Goal: Find specific page/section: Find specific page/section

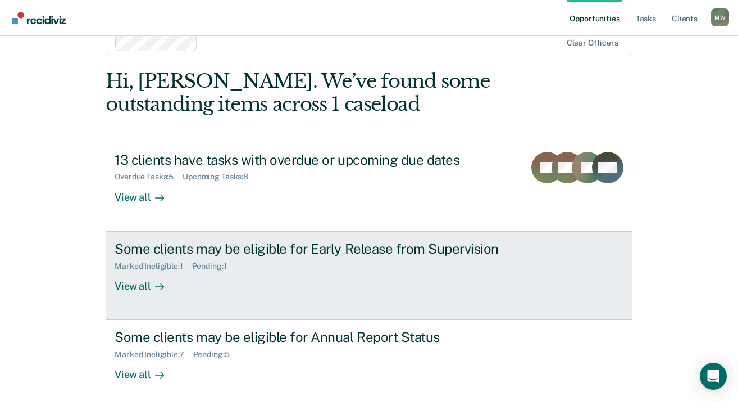
scroll to position [32, 0]
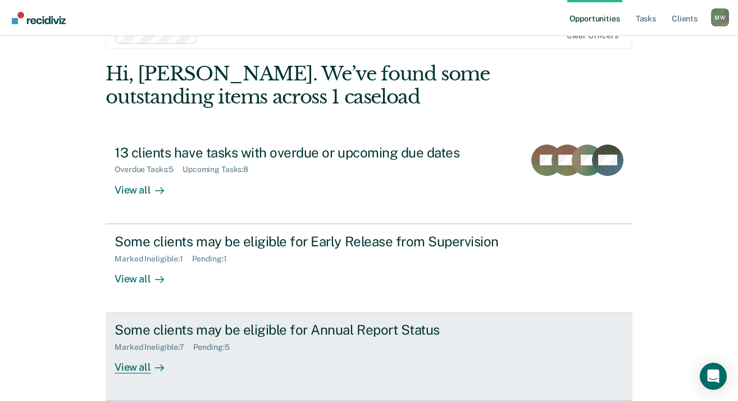
click at [142, 360] on div "View all" at bounding box center [146, 363] width 63 height 22
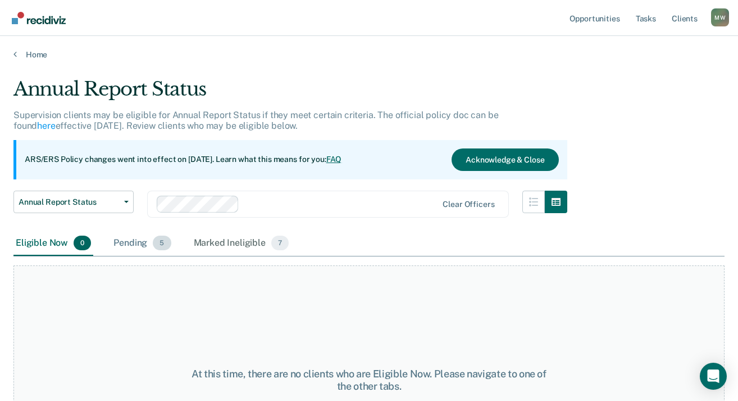
click at [135, 241] on div "Pending 5" at bounding box center [142, 243] width 62 height 25
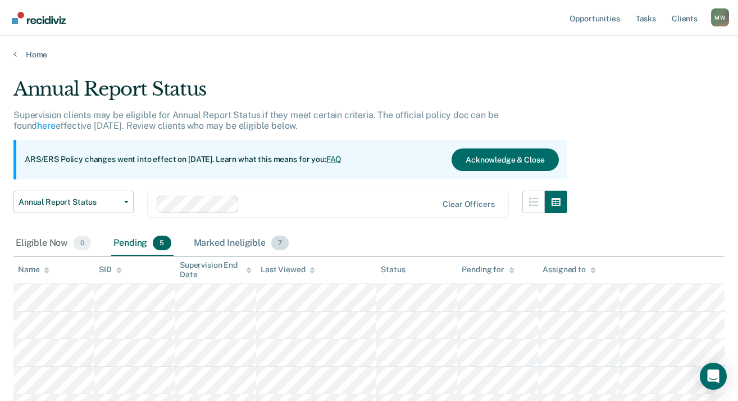
click at [201, 244] on div "Marked Ineligible 7" at bounding box center [242, 243] width 100 height 25
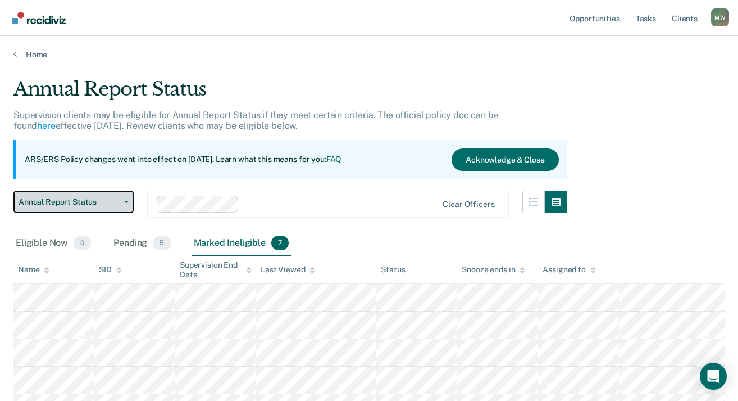
click at [128, 205] on button "Annual Report Status" at bounding box center [73, 201] width 120 height 22
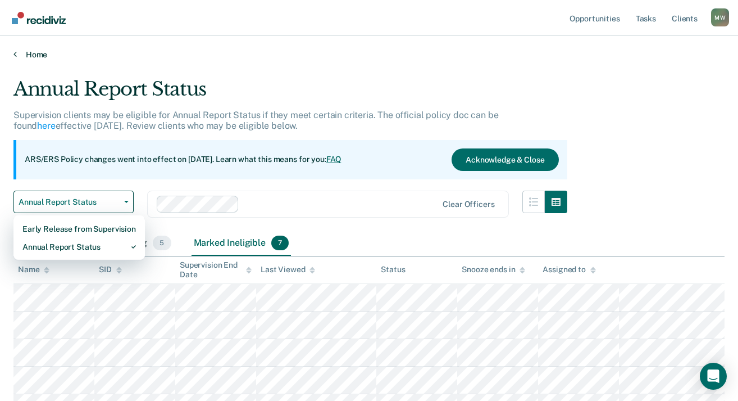
click at [270, 57] on link "Home" at bounding box center [368, 54] width 711 height 10
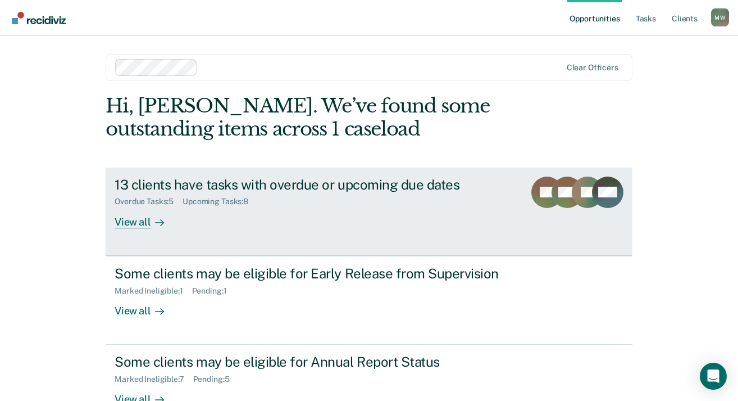
click at [550, 211] on div "SD" at bounding box center [547, 202] width 31 height 52
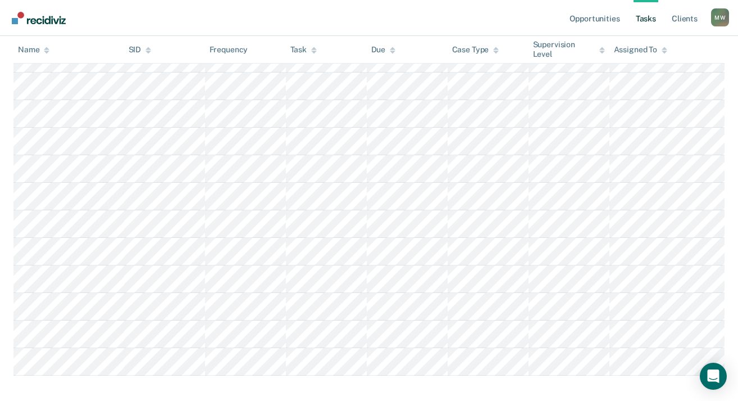
scroll to position [265, 0]
